Goal: Navigation & Orientation: Find specific page/section

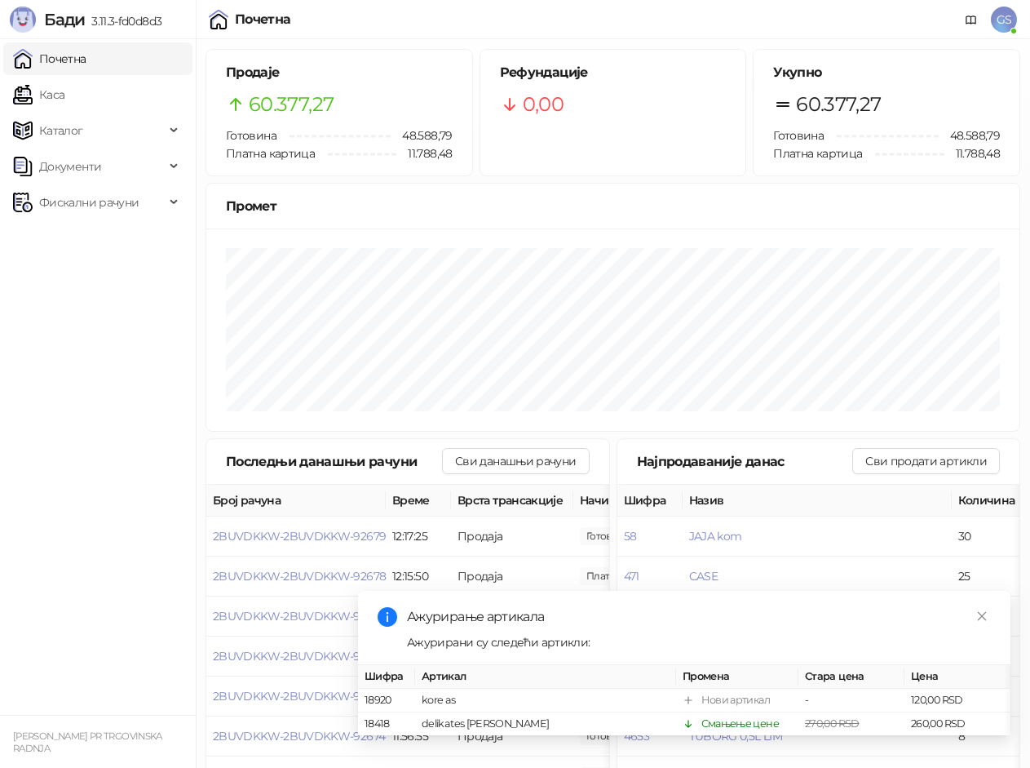
click at [86, 58] on link "Почетна" at bounding box center [49, 58] width 73 height 33
click at [64, 102] on link "Каса" at bounding box center [38, 94] width 51 height 33
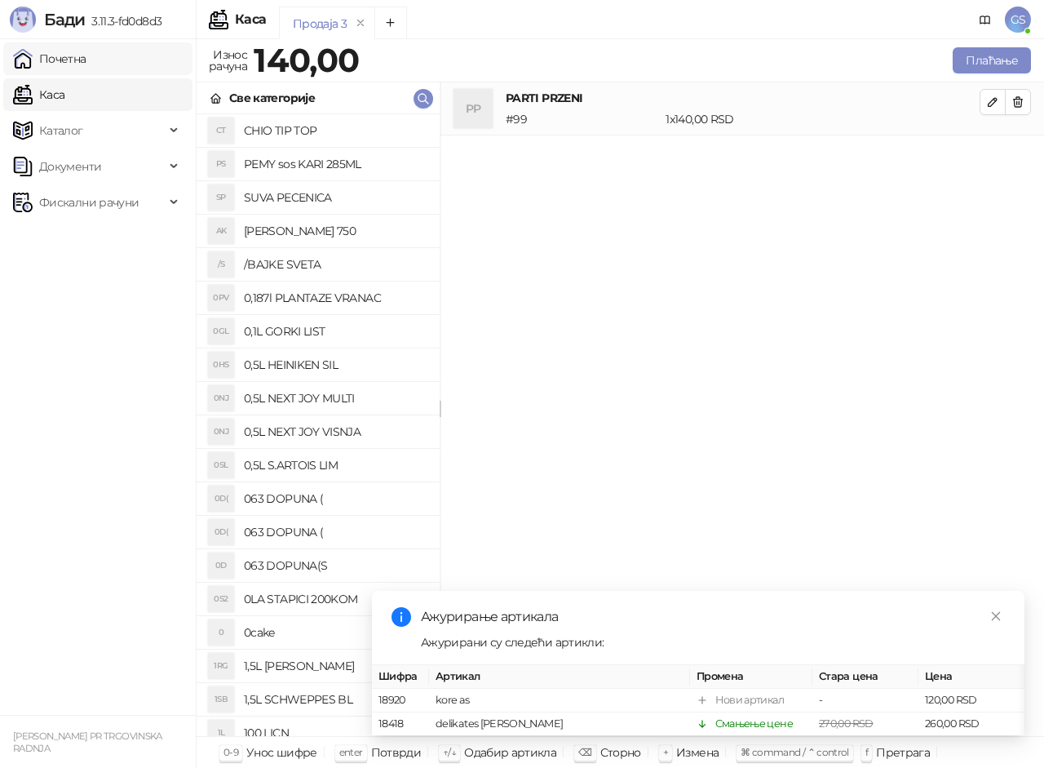
click at [86, 64] on link "Почетна" at bounding box center [49, 58] width 73 height 33
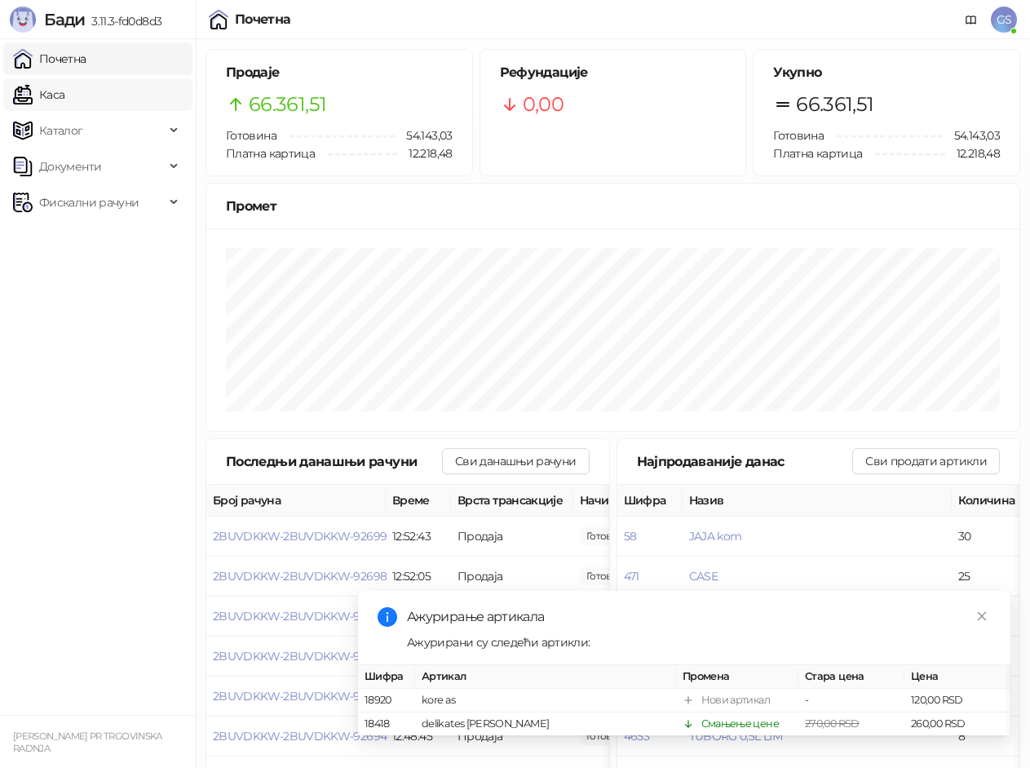
click at [64, 95] on link "Каса" at bounding box center [38, 94] width 51 height 33
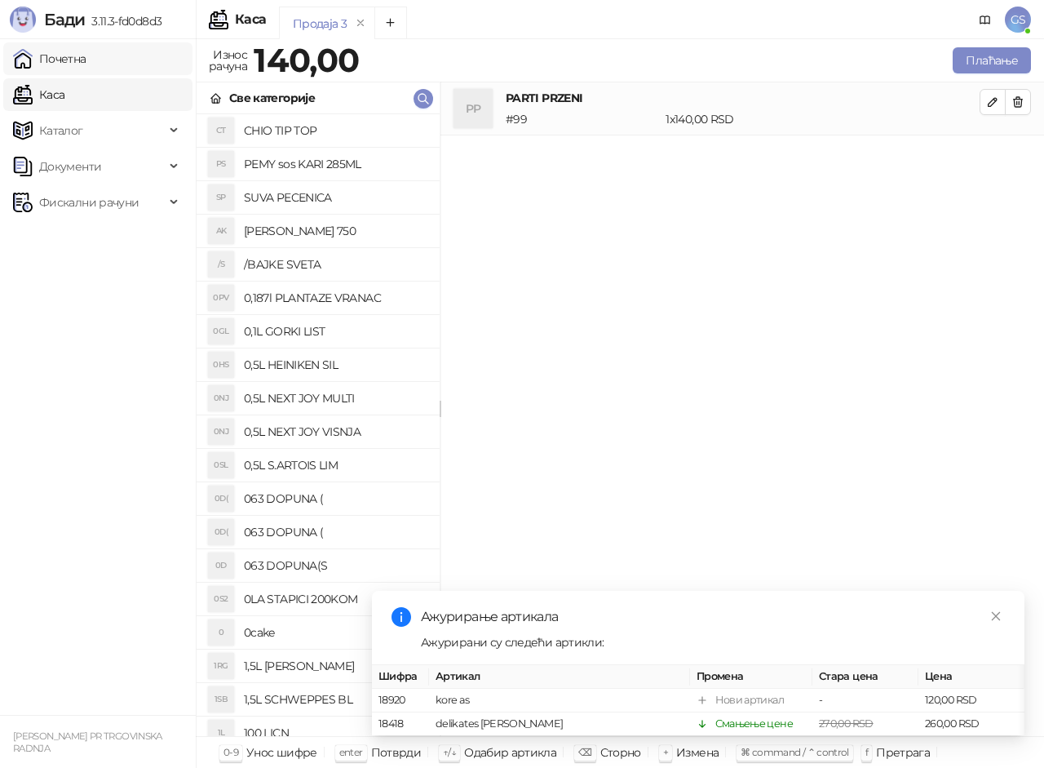
click at [86, 60] on link "Почетна" at bounding box center [49, 58] width 73 height 33
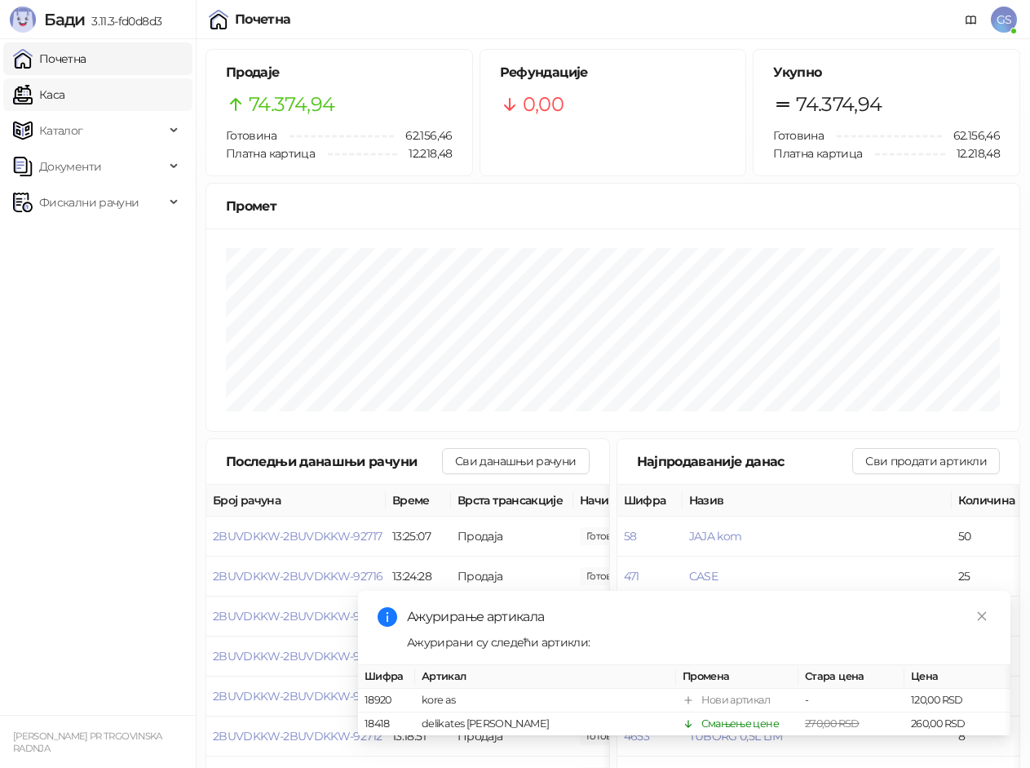
click at [64, 102] on link "Каса" at bounding box center [38, 94] width 51 height 33
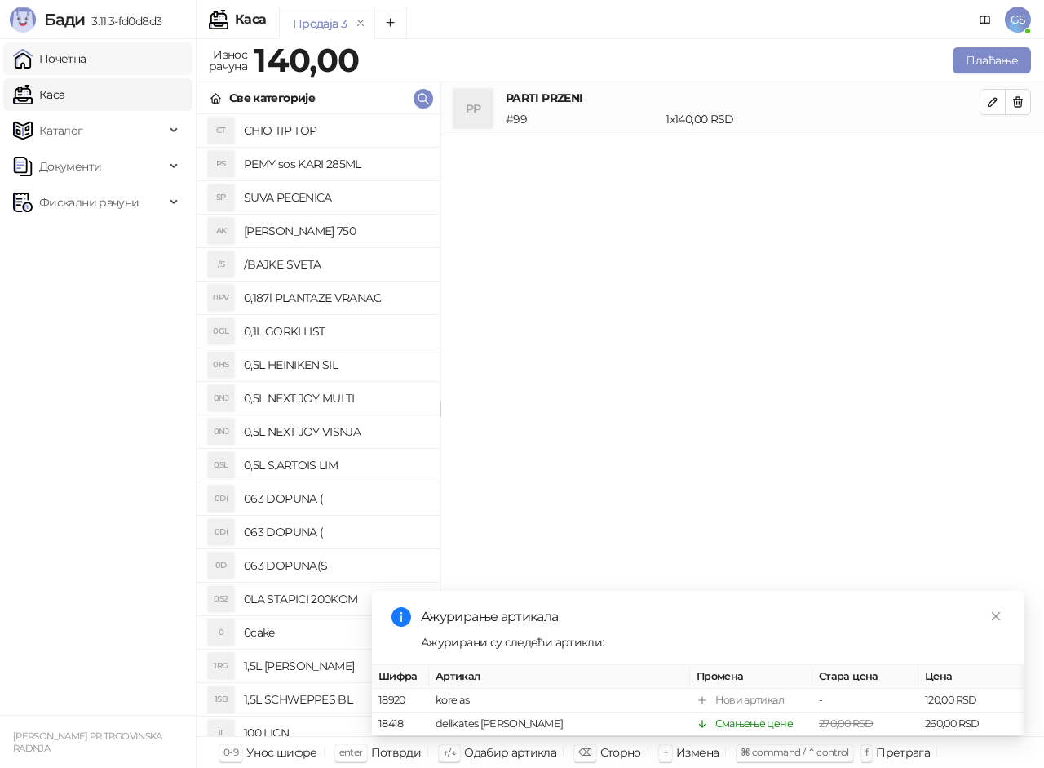
click at [86, 63] on link "Почетна" at bounding box center [49, 58] width 73 height 33
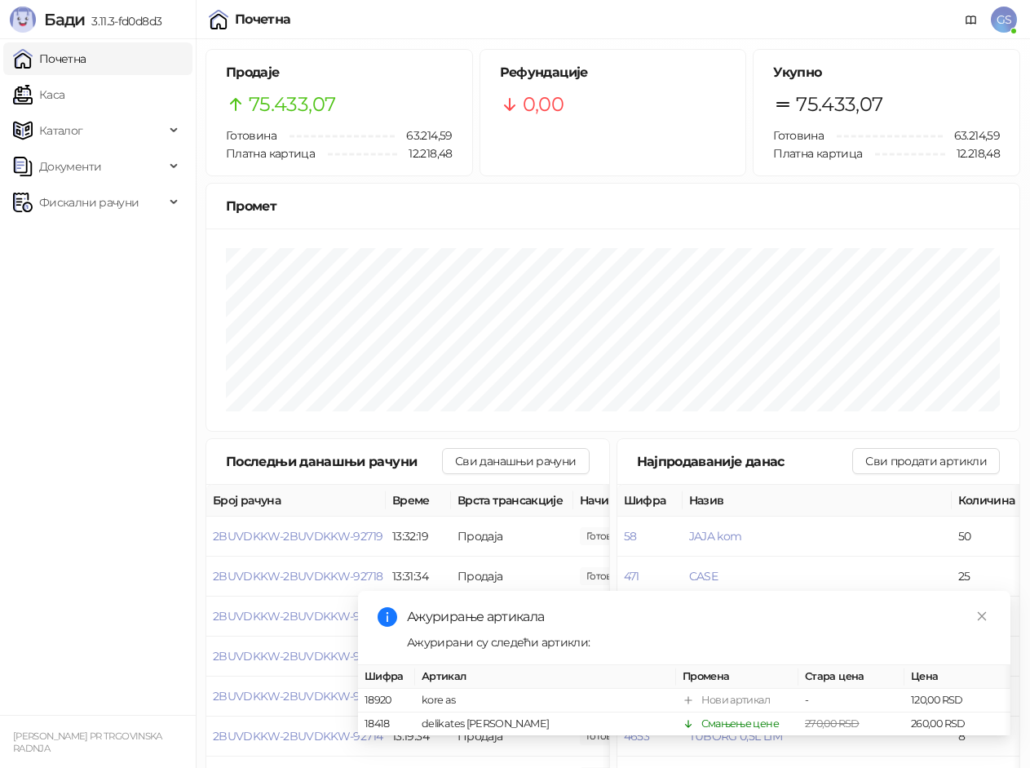
click at [67, 56] on link "Почетна" at bounding box center [49, 58] width 73 height 33
click at [64, 98] on link "Каса" at bounding box center [38, 94] width 51 height 33
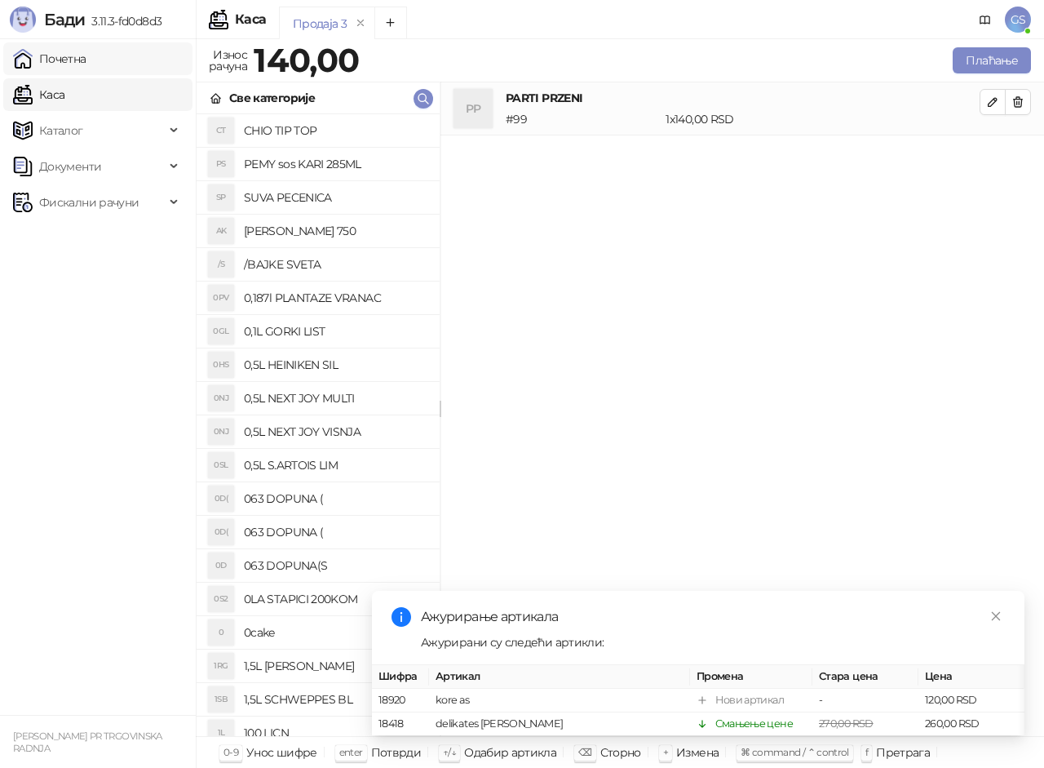
click at [85, 57] on link "Почетна" at bounding box center [49, 58] width 73 height 33
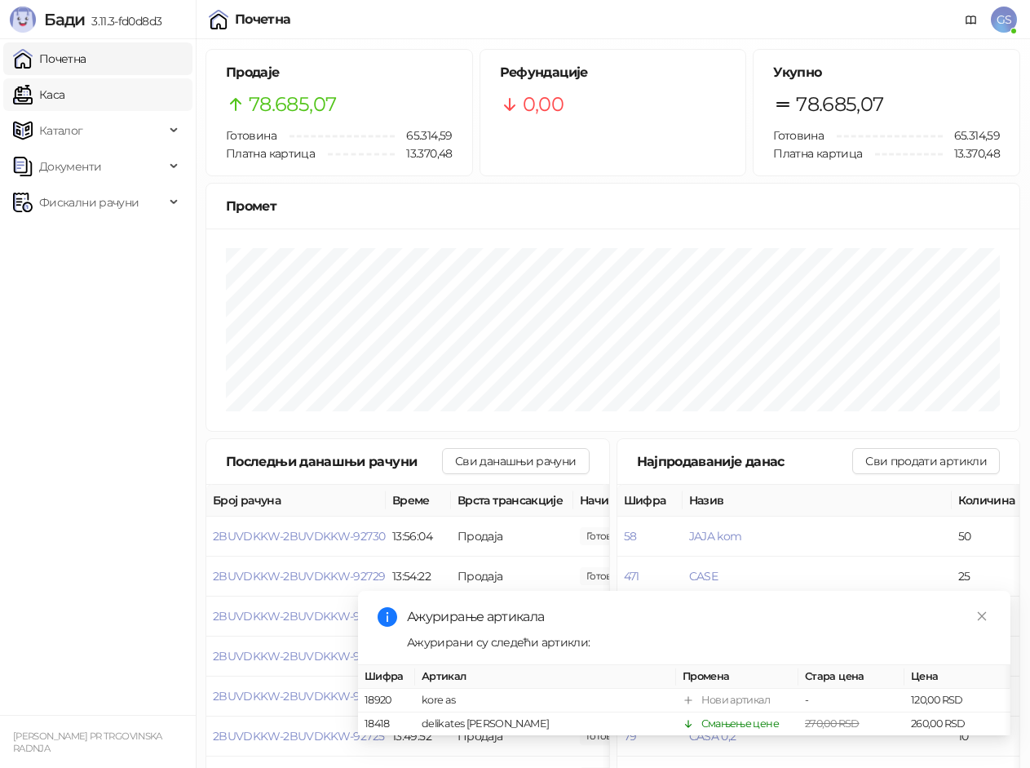
click at [64, 101] on link "Каса" at bounding box center [38, 94] width 51 height 33
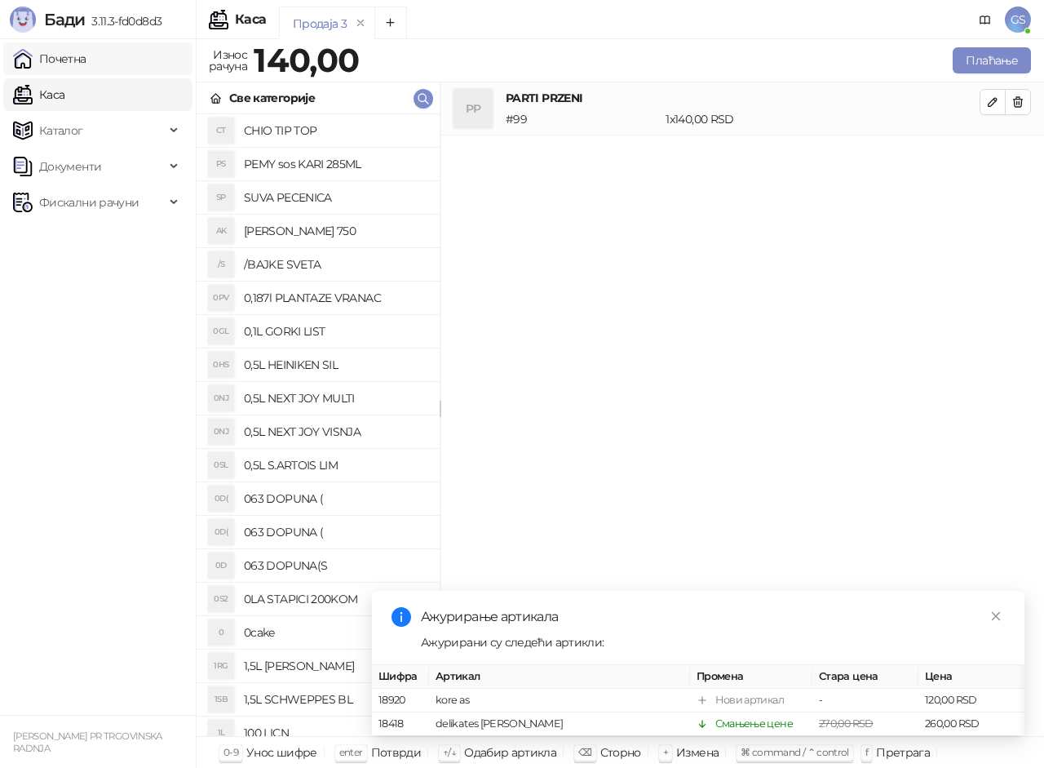
click at [86, 63] on link "Почетна" at bounding box center [49, 58] width 73 height 33
